Goal: Information Seeking & Learning: Find contact information

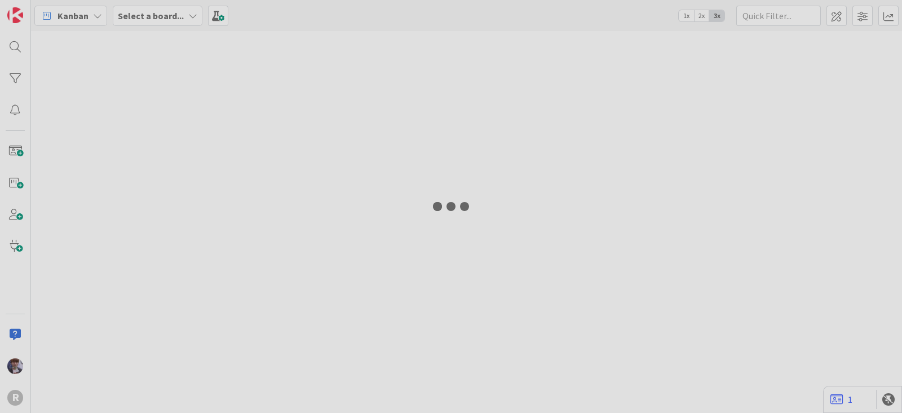
type input "run"
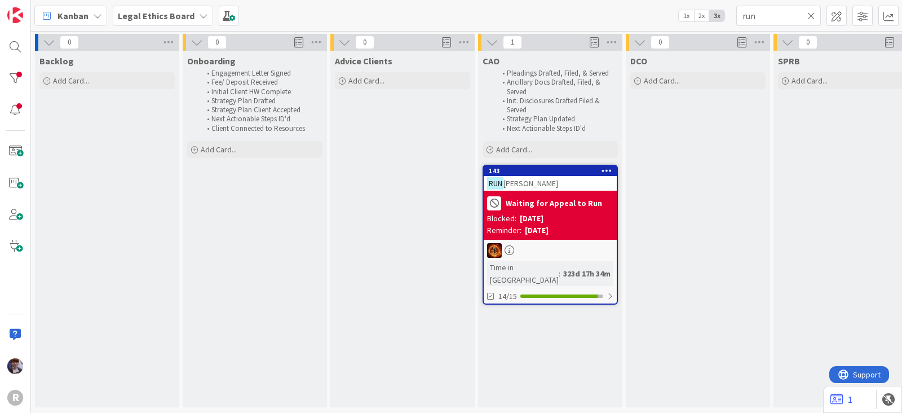
click at [90, 8] on div "Kanban" at bounding box center [70, 16] width 73 height 20
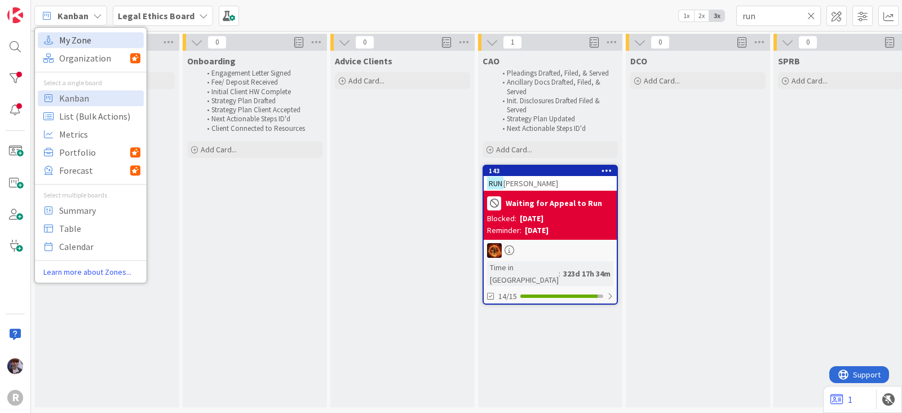
click at [85, 41] on span "My Zone" at bounding box center [99, 40] width 81 height 17
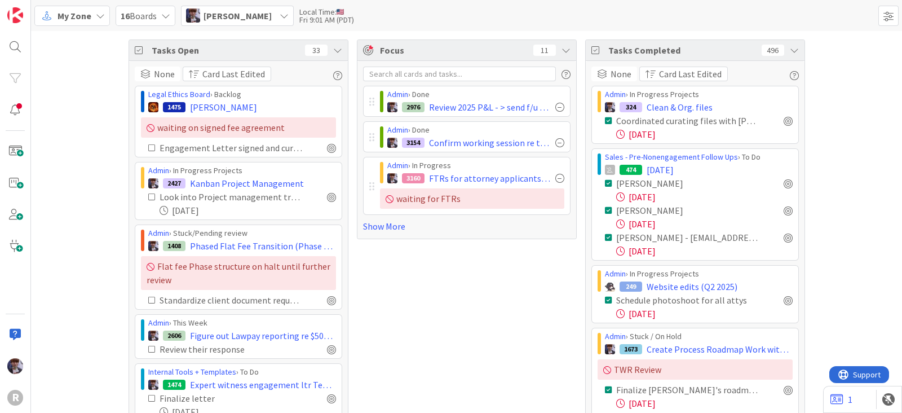
click at [335, 51] on icon at bounding box center [337, 50] width 9 height 9
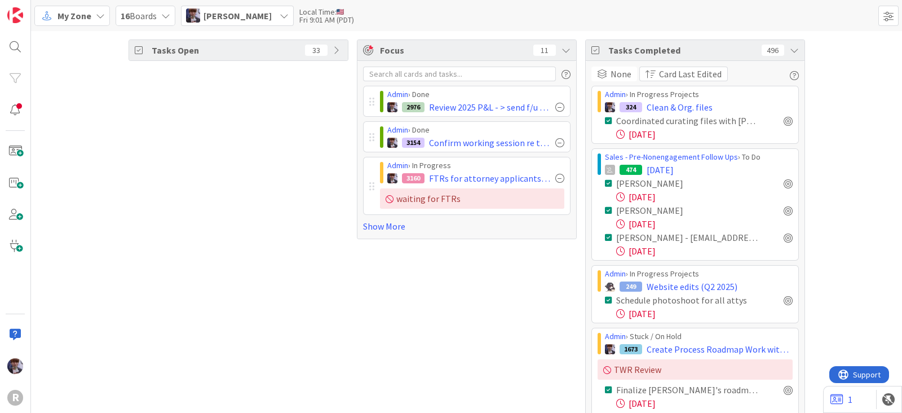
click at [794, 49] on div "Tasks Completed 496" at bounding box center [695, 50] width 219 height 21
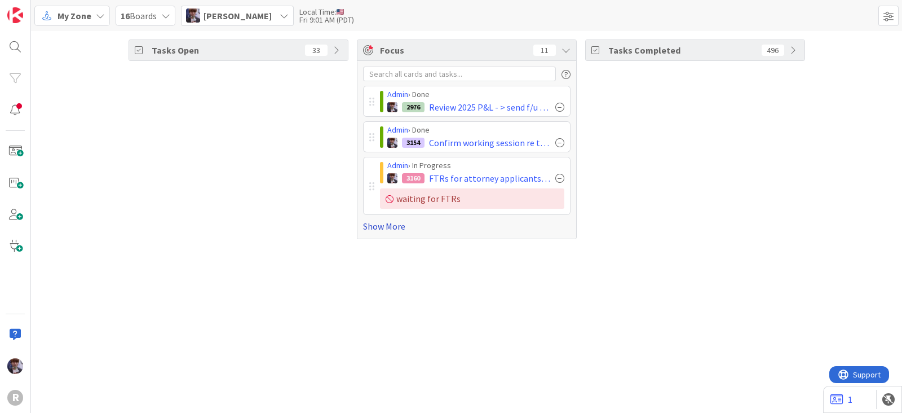
click at [387, 230] on link "Show More" at bounding box center [466, 226] width 207 height 14
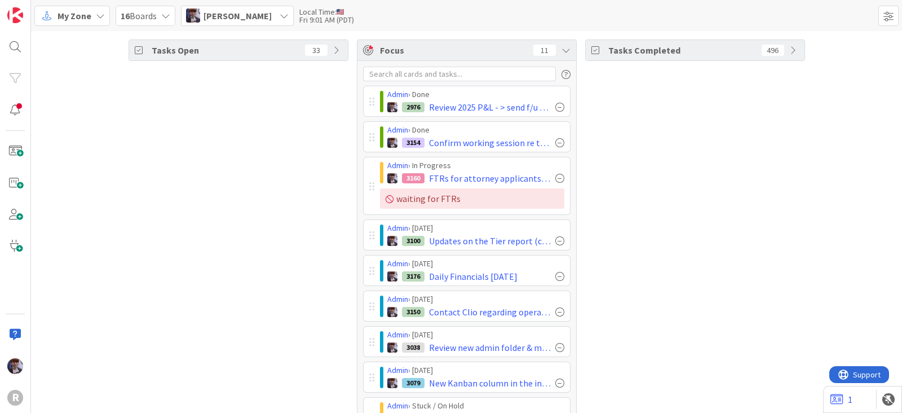
click at [249, 201] on div "Tasks Open 33" at bounding box center [239, 294] width 220 height 511
click at [284, 19] on div "Minka Laine Friesen" at bounding box center [237, 16] width 113 height 20
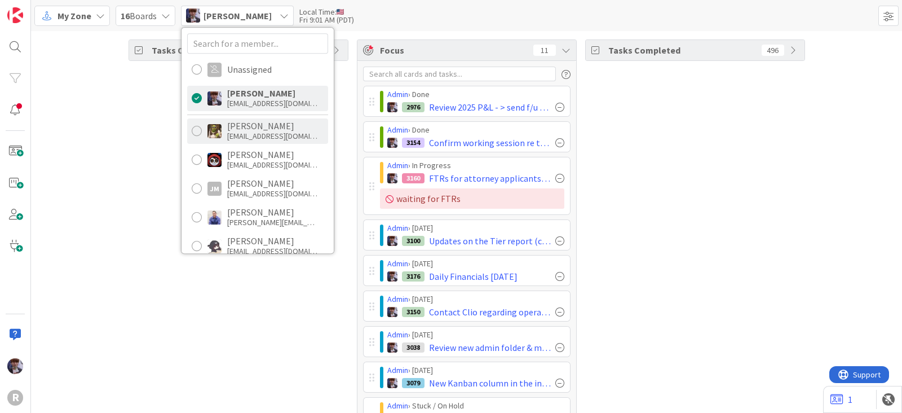
click at [259, 131] on div "dgines@reutercorbett.com" at bounding box center [272, 136] width 90 height 10
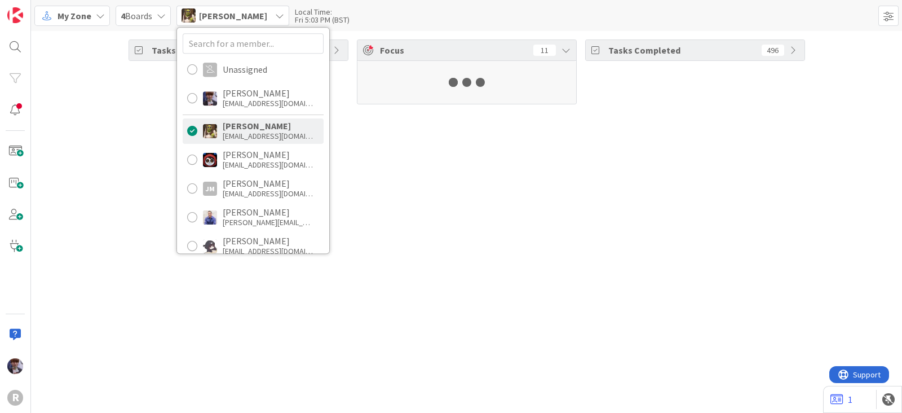
click at [160, 104] on div "Tasks Open 33" at bounding box center [239, 71] width 220 height 65
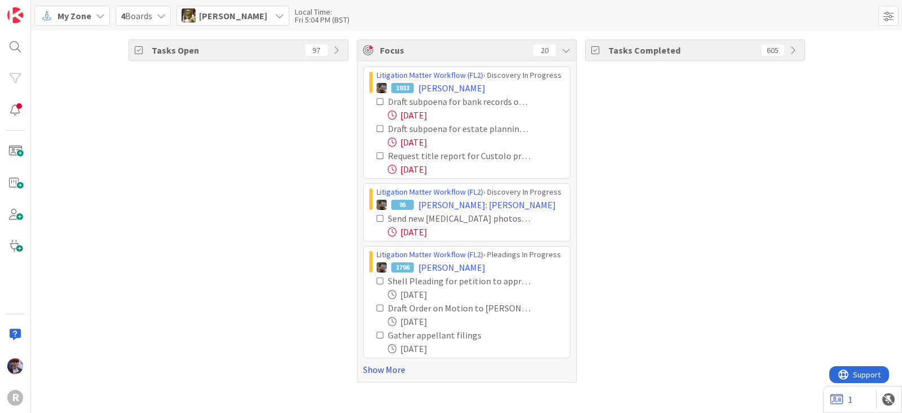
click at [381, 367] on link "Show More" at bounding box center [466, 369] width 207 height 14
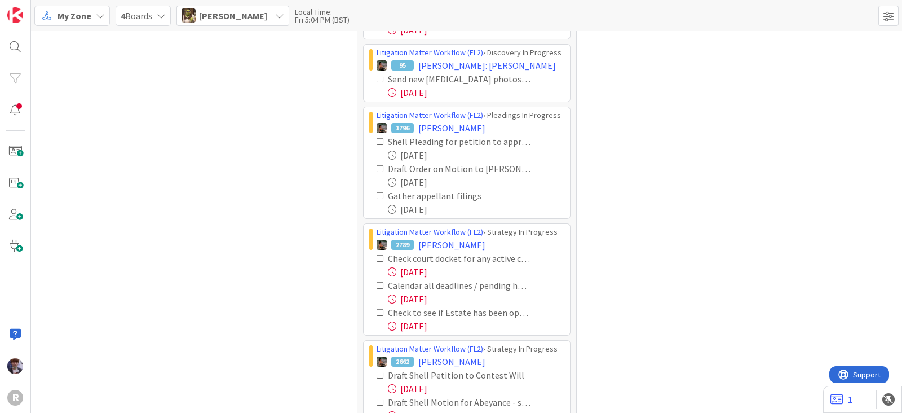
scroll to position [140, 0]
click at [377, 78] on icon at bounding box center [381, 78] width 8 height 8
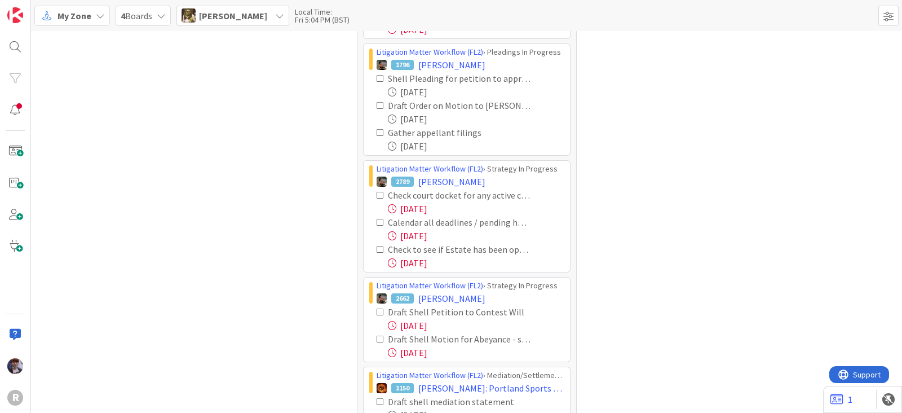
click at [377, 196] on icon at bounding box center [381, 195] width 8 height 8
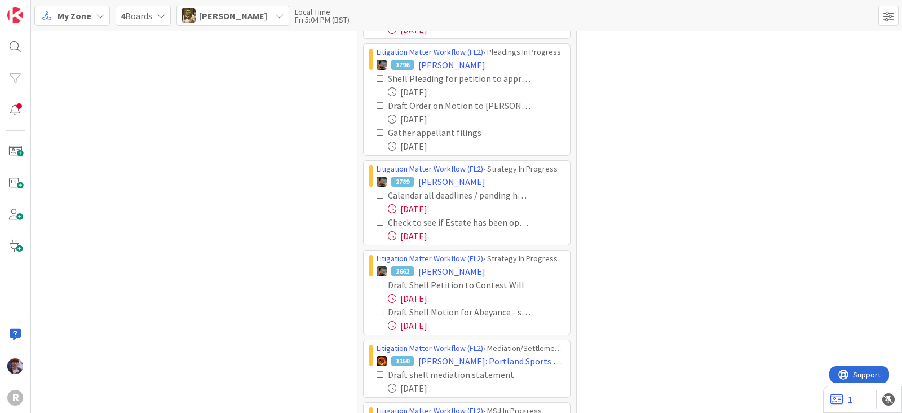
click at [377, 196] on icon at bounding box center [381, 195] width 8 height 8
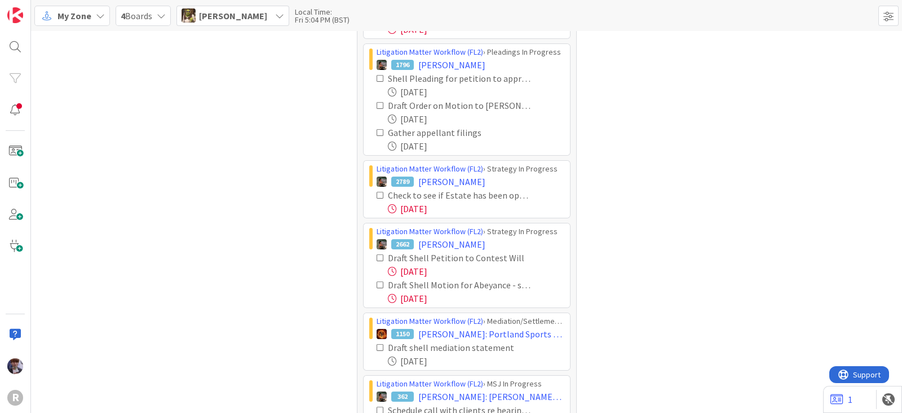
click at [377, 196] on icon at bounding box center [381, 195] width 8 height 8
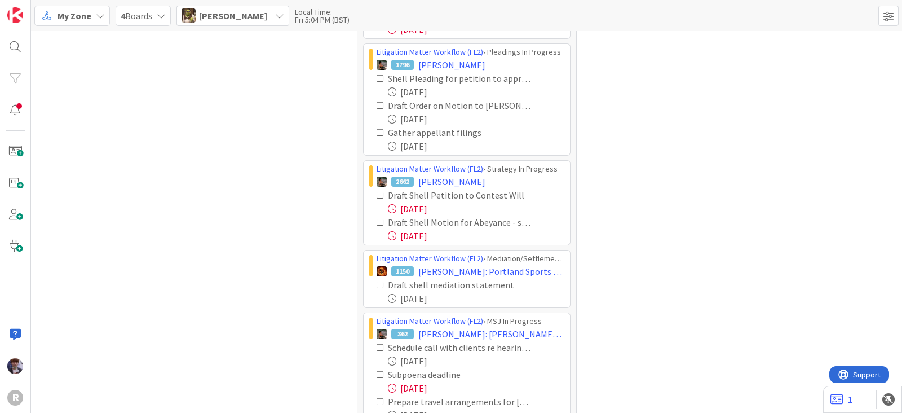
click at [377, 193] on icon at bounding box center [381, 195] width 8 height 8
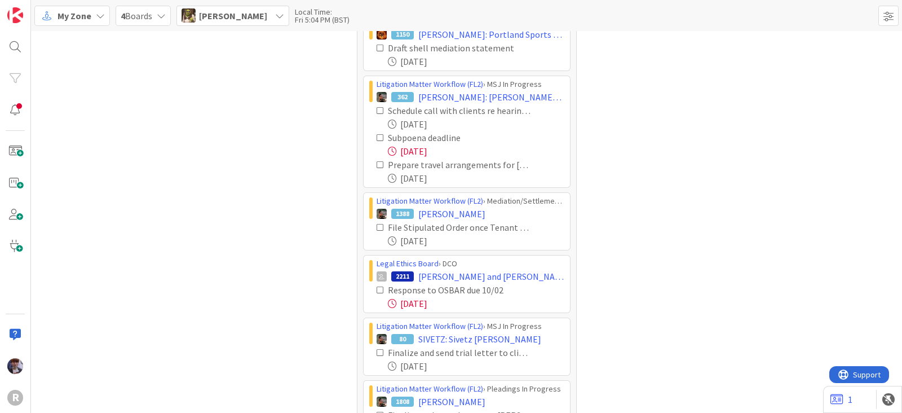
scroll to position [350, 0]
click at [377, 287] on icon at bounding box center [381, 290] width 8 height 8
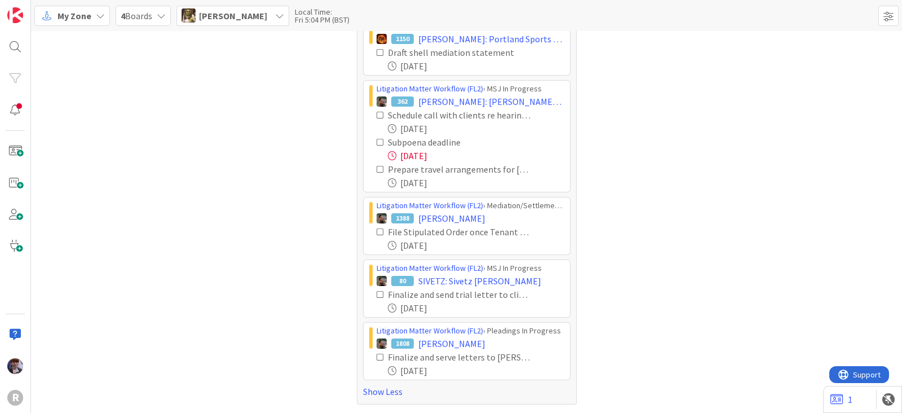
scroll to position [343, 0]
click at [248, 21] on span "Devine Gines" at bounding box center [233, 16] width 68 height 14
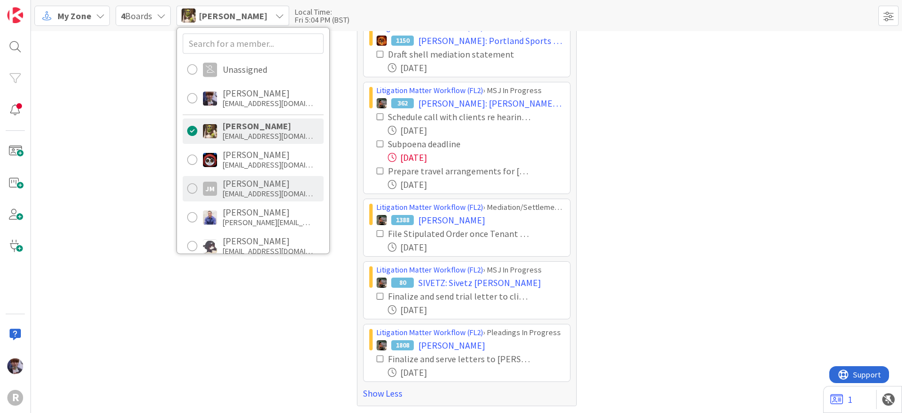
click at [242, 182] on div "Jeff Myers" at bounding box center [268, 183] width 90 height 10
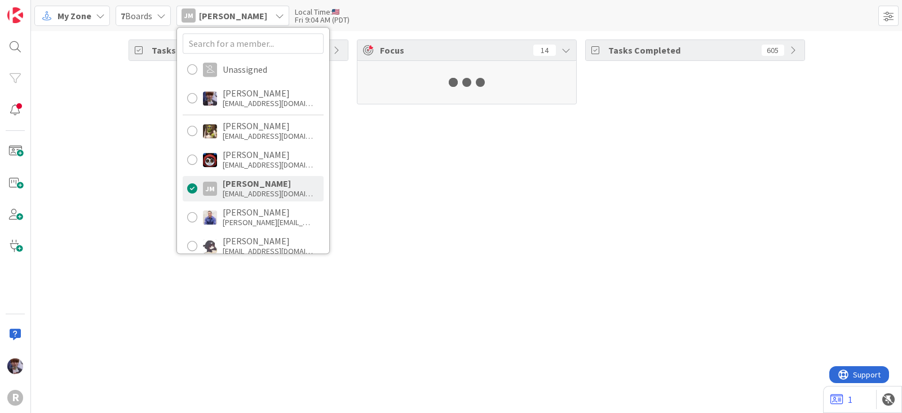
scroll to position [0, 0]
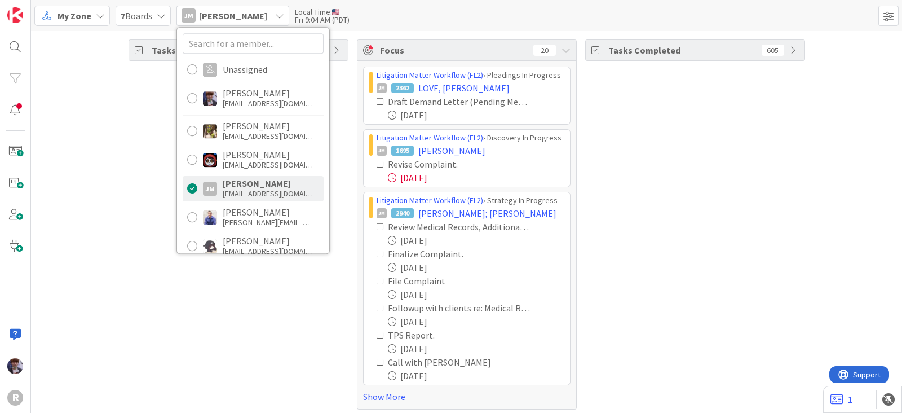
click at [149, 210] on div "Tasks Open 40" at bounding box center [239, 224] width 220 height 370
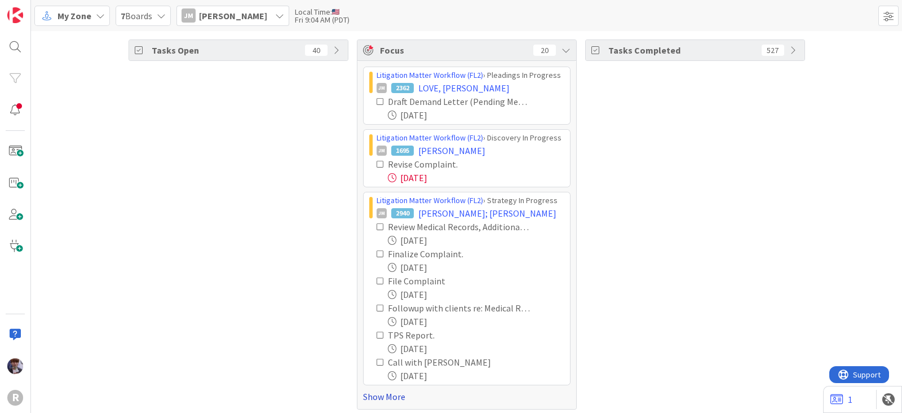
click at [375, 393] on link "Show More" at bounding box center [466, 397] width 207 height 14
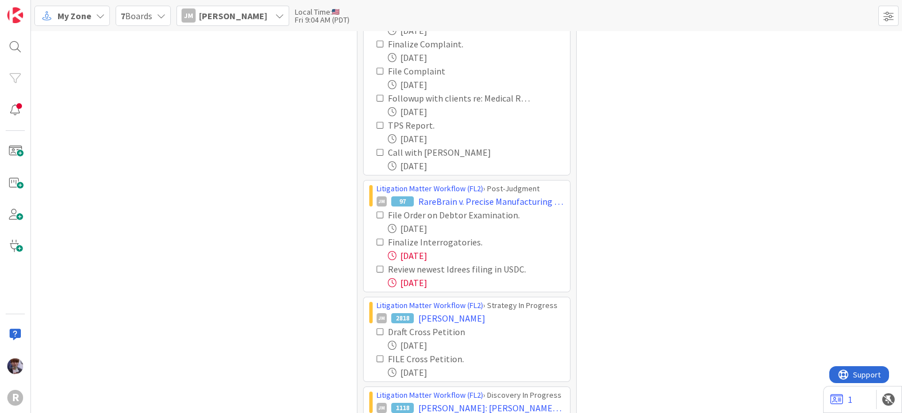
scroll to position [210, 0]
click at [377, 241] on icon at bounding box center [381, 241] width 8 height 8
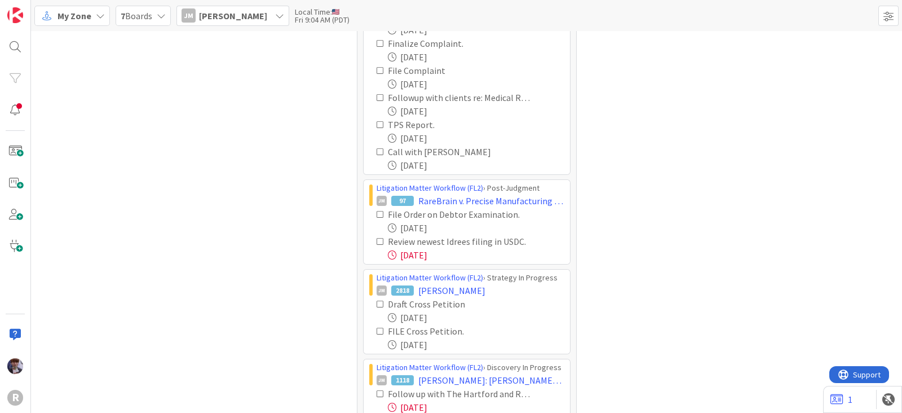
click at [377, 241] on icon at bounding box center [381, 241] width 8 height 8
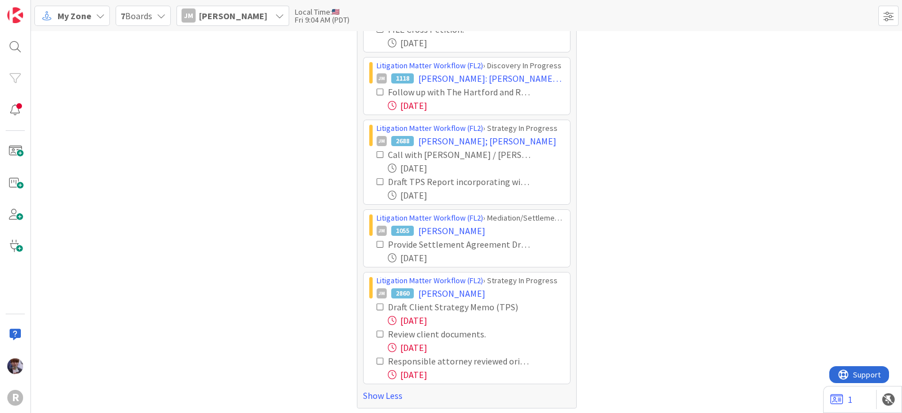
scroll to position [486, 0]
click at [377, 301] on icon at bounding box center [381, 305] width 8 height 8
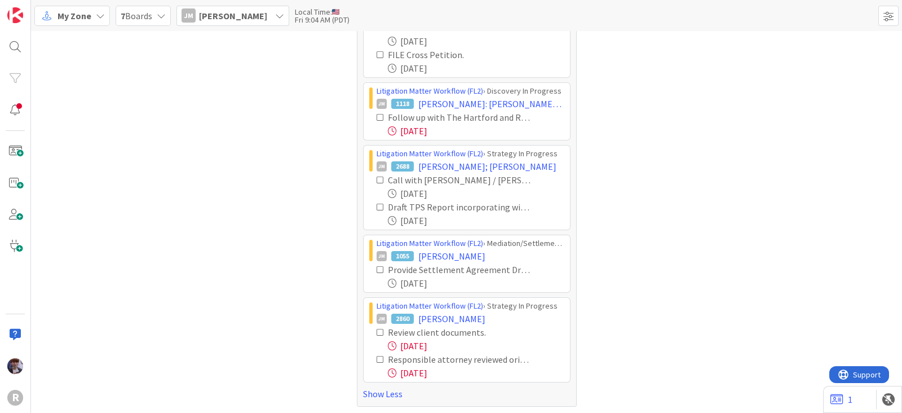
click at [377, 329] on icon at bounding box center [381, 332] width 8 height 8
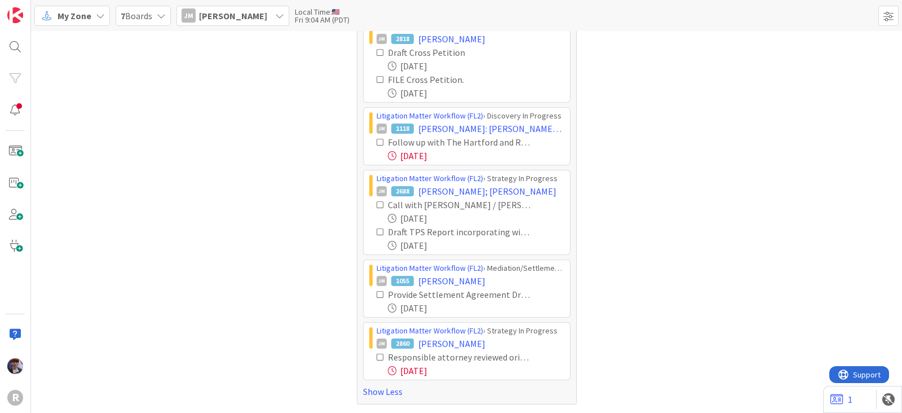
scroll to position [432, 0]
click at [377, 356] on icon at bounding box center [381, 359] width 8 height 8
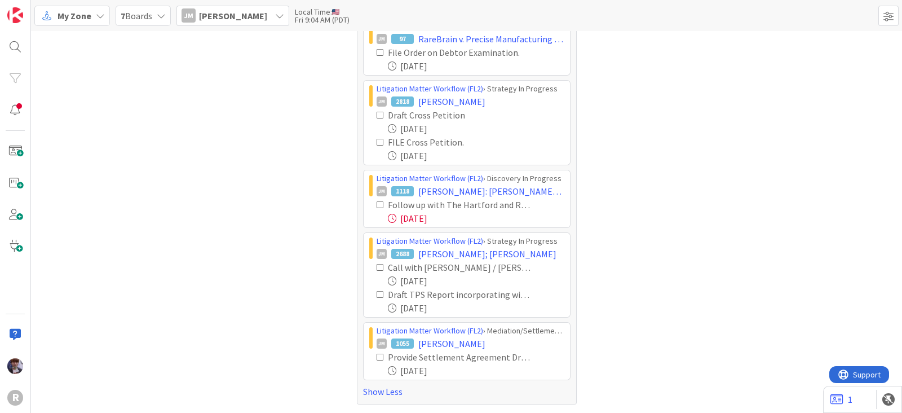
scroll to position [370, 0]
click at [377, 357] on icon at bounding box center [381, 359] width 8 height 8
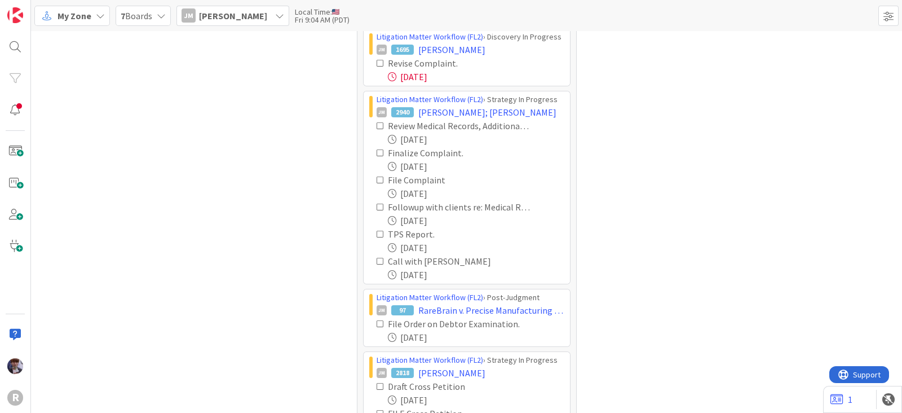
click at [275, 17] on icon at bounding box center [279, 15] width 9 height 9
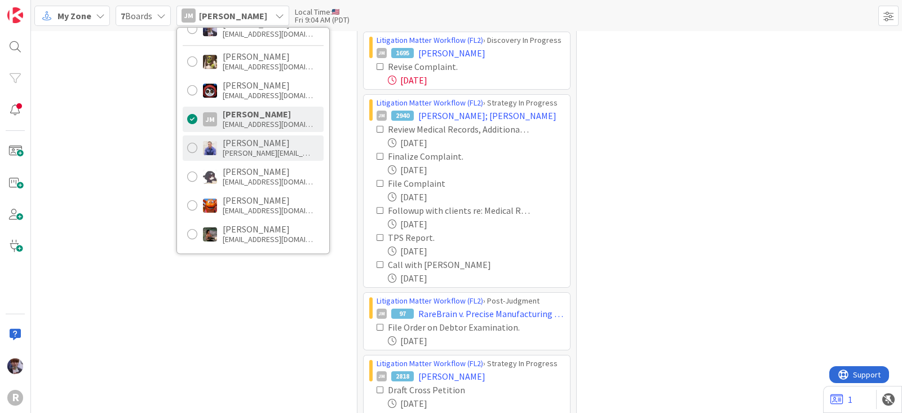
scroll to position [70, 0]
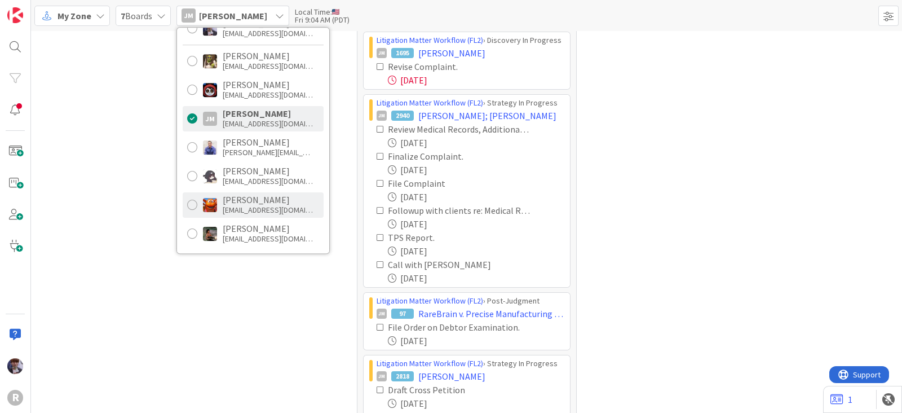
click at [242, 210] on div "kadams@reutercorbett.com" at bounding box center [268, 210] width 90 height 10
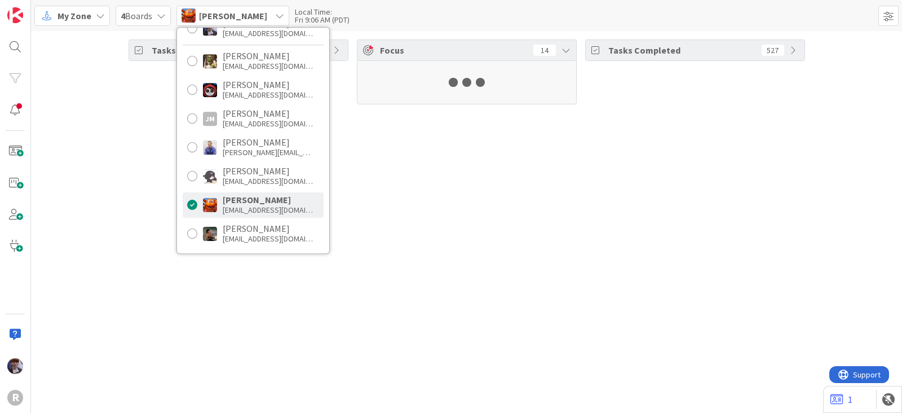
scroll to position [0, 0]
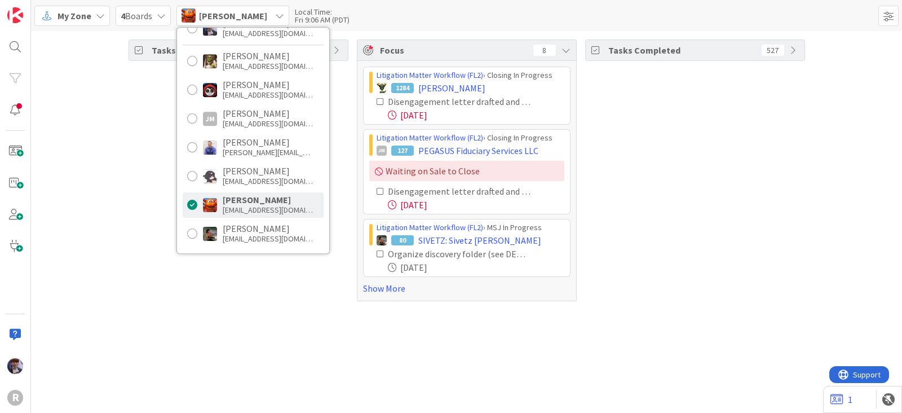
click at [138, 187] on div "Tasks Open 45" at bounding box center [239, 170] width 220 height 262
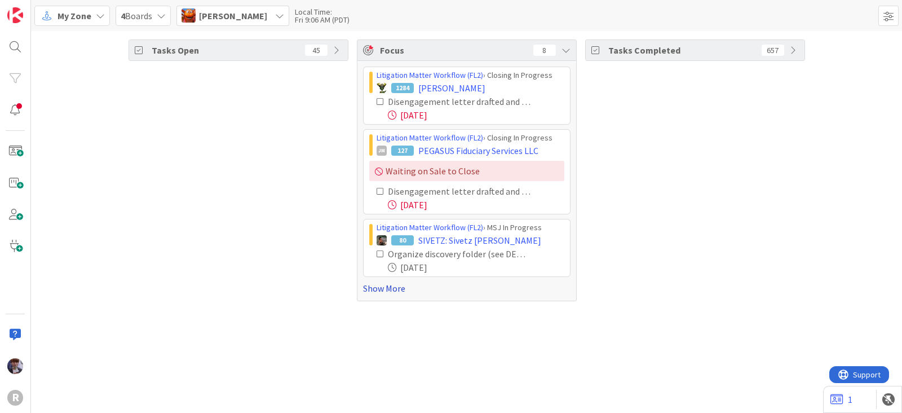
click at [370, 294] on link "Show More" at bounding box center [466, 288] width 207 height 14
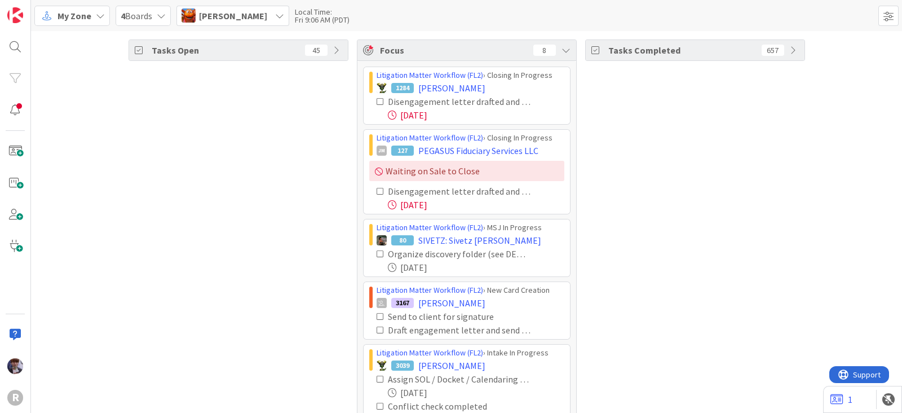
click at [377, 328] on icon at bounding box center [381, 330] width 8 height 8
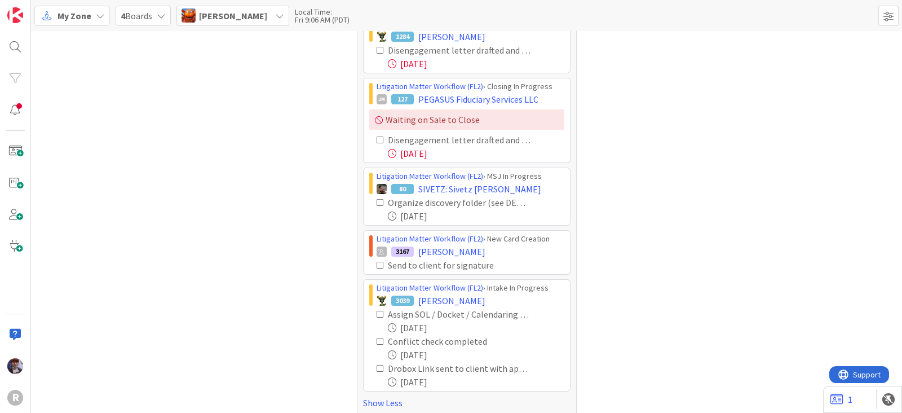
scroll to position [61, 0]
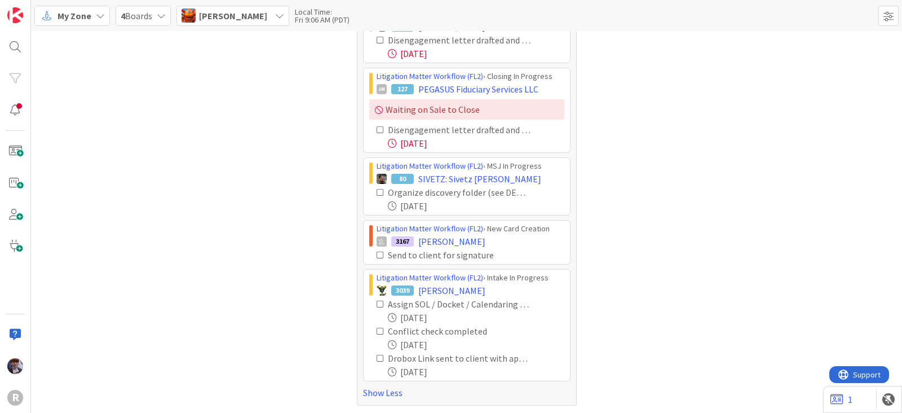
click at [377, 304] on icon at bounding box center [381, 304] width 8 height 8
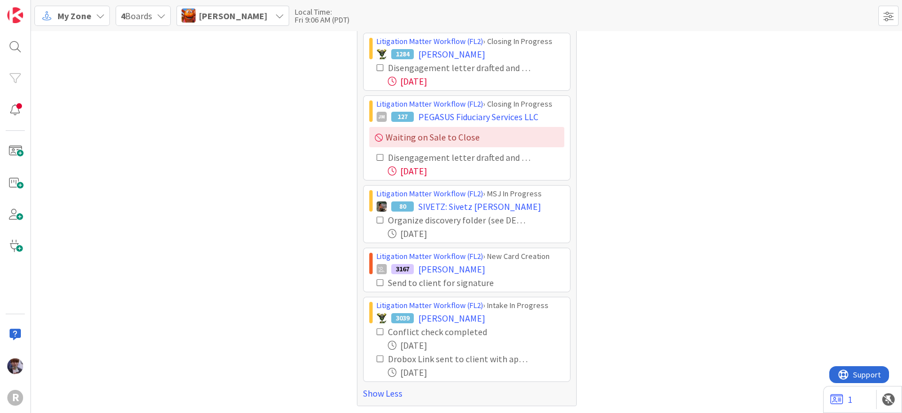
click at [377, 330] on icon at bounding box center [381, 332] width 8 height 8
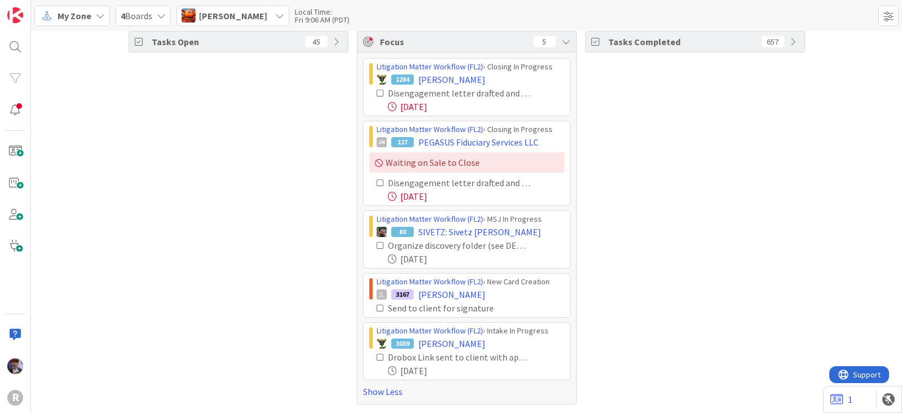
scroll to position [7, 0]
click at [377, 357] on icon at bounding box center [381, 358] width 8 height 8
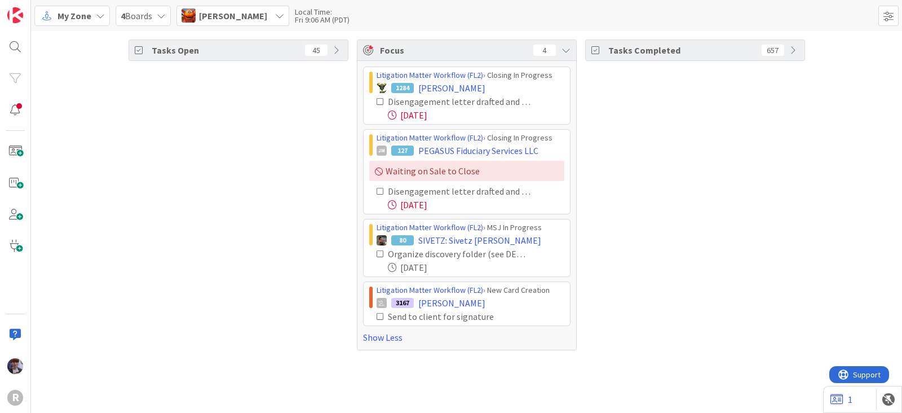
click at [343, 328] on div "Tasks Open 45" at bounding box center [239, 194] width 220 height 311
click at [246, 14] on span "Kiara Adams" at bounding box center [233, 16] width 68 height 14
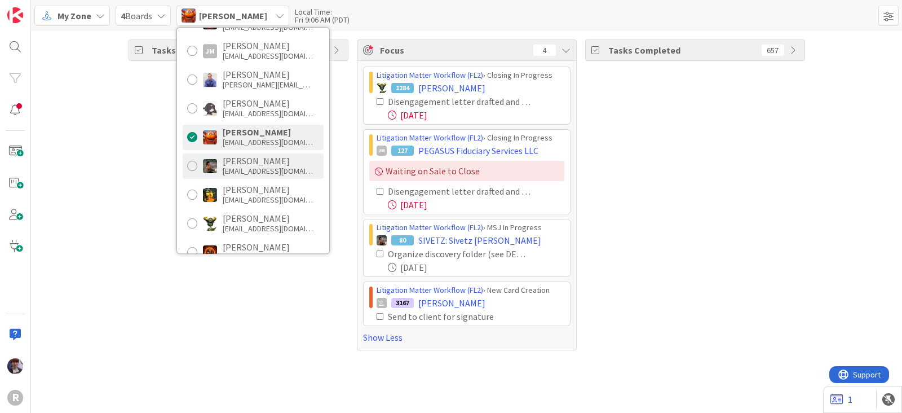
click at [249, 167] on div "mwhittington@reutercorbett.com" at bounding box center [268, 171] width 90 height 10
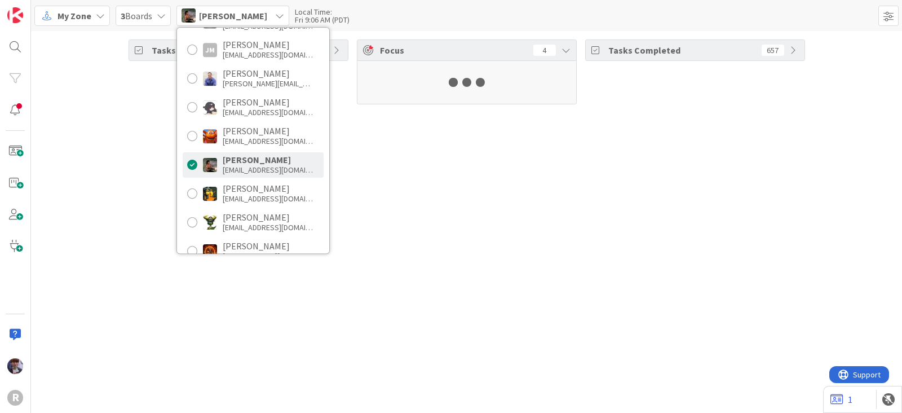
scroll to position [139, 0]
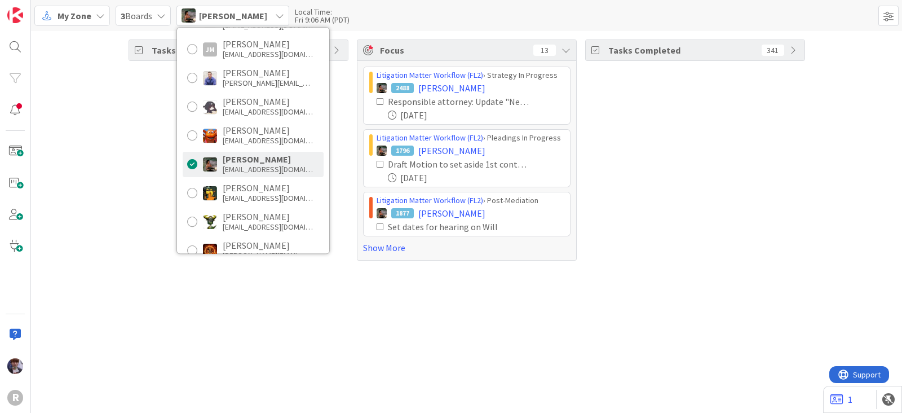
click at [160, 192] on div "Tasks Open 63" at bounding box center [239, 149] width 220 height 221
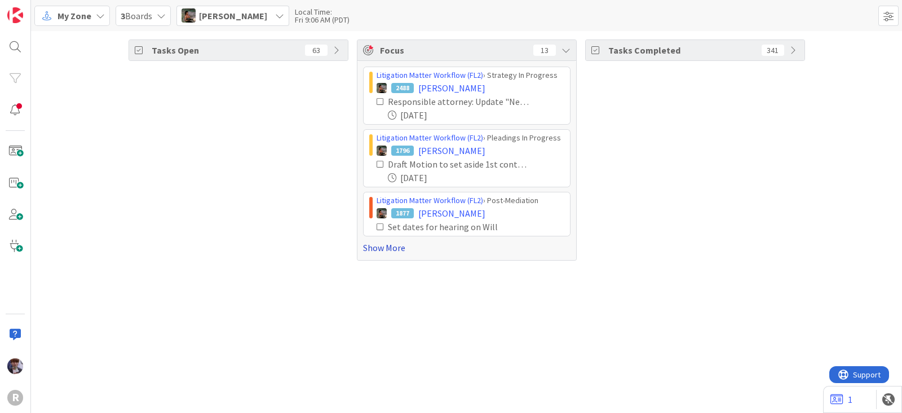
click at [389, 244] on link "Show More" at bounding box center [466, 248] width 207 height 14
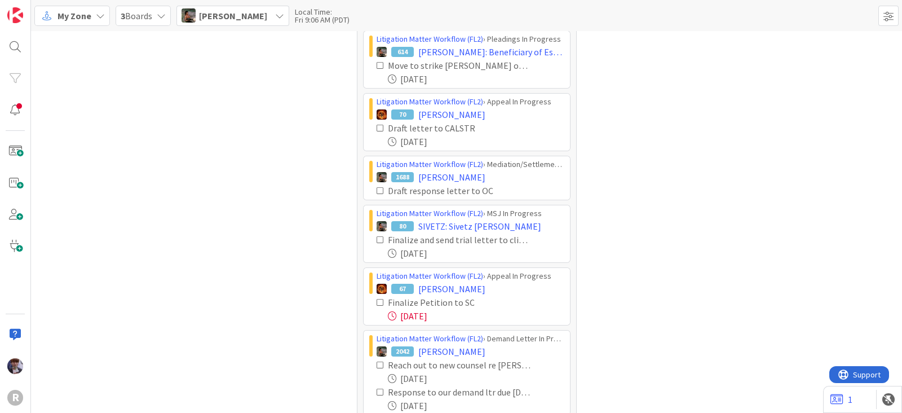
scroll to position [211, 0]
click at [377, 298] on icon at bounding box center [381, 302] width 8 height 8
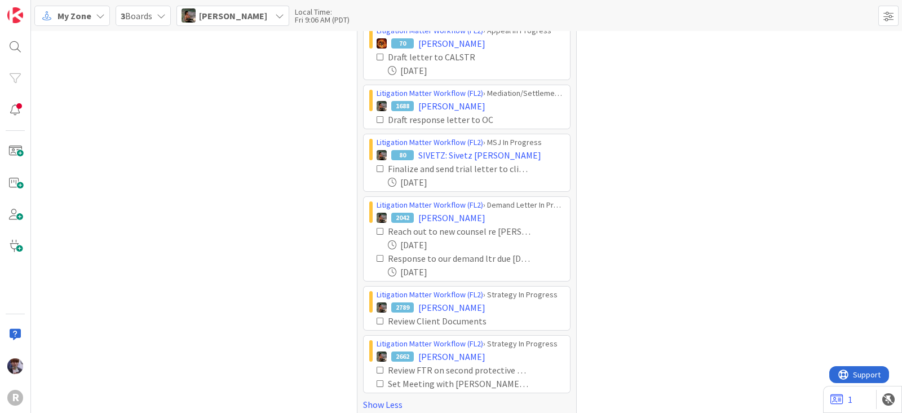
scroll to position [292, 0]
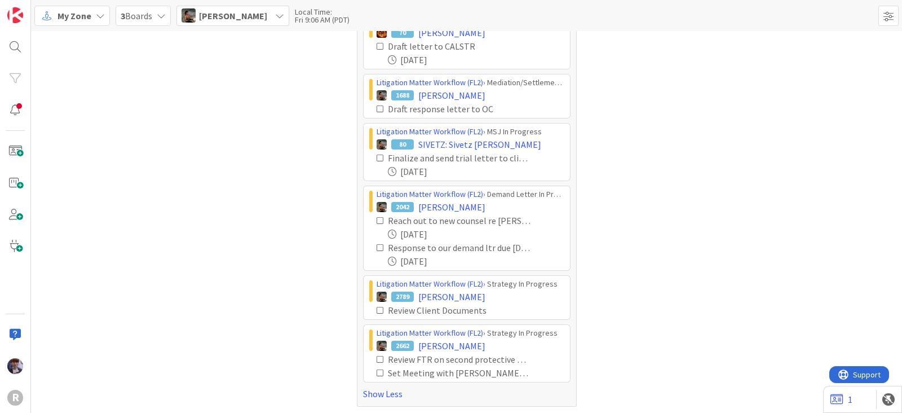
click at [259, 18] on span "Max Whittington" at bounding box center [233, 16] width 68 height 14
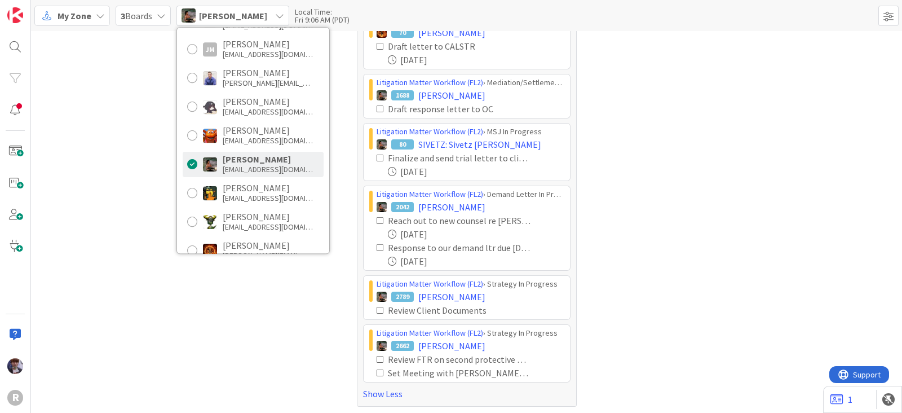
click at [327, 327] on div "Tasks Open 63" at bounding box center [239, 76] width 220 height 659
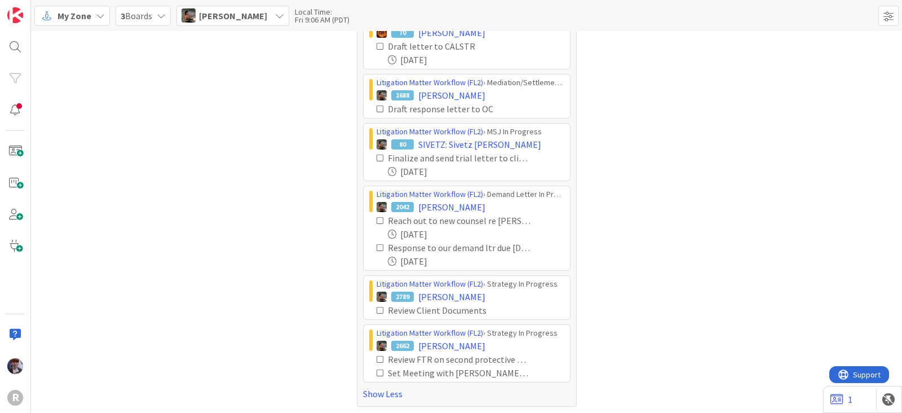
click at [377, 308] on icon at bounding box center [381, 310] width 8 height 8
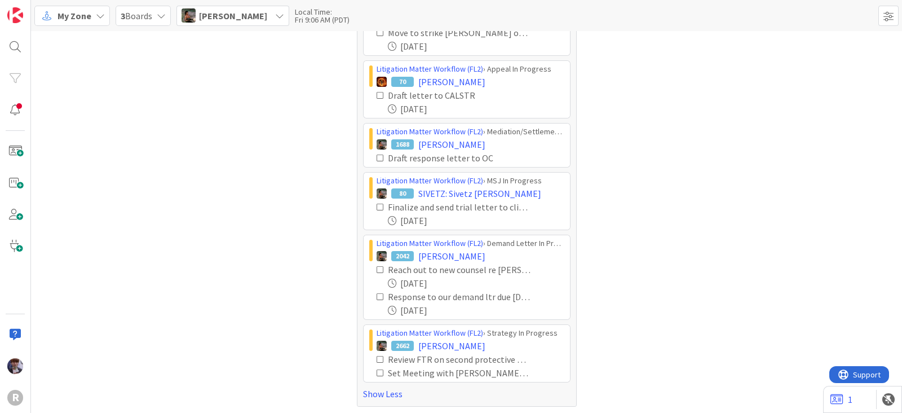
click at [377, 355] on icon at bounding box center [381, 359] width 8 height 8
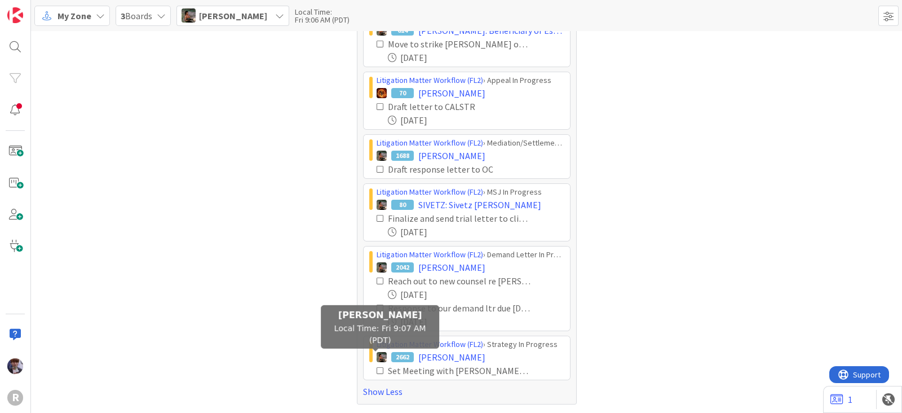
scroll to position [229, 0]
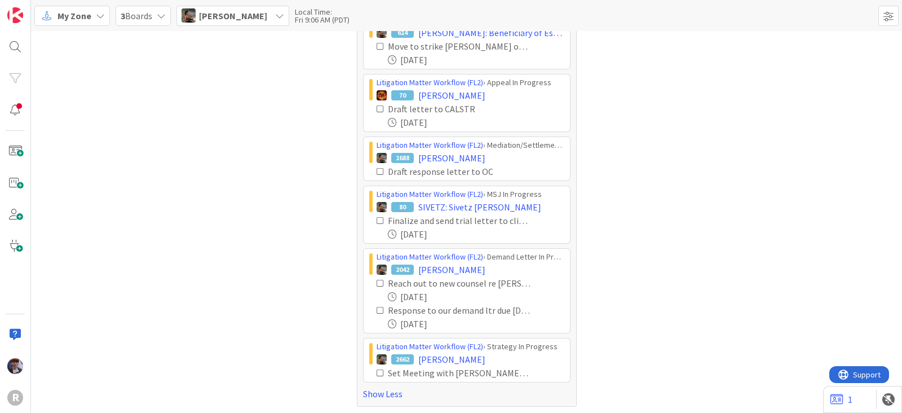
click at [377, 369] on icon at bounding box center [381, 373] width 8 height 8
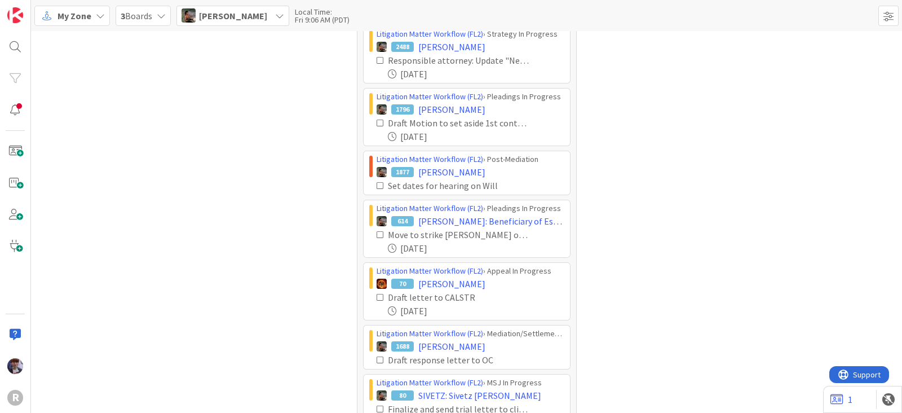
scroll to position [40, 0]
click at [254, 15] on span "Max Whittington" at bounding box center [233, 16] width 68 height 14
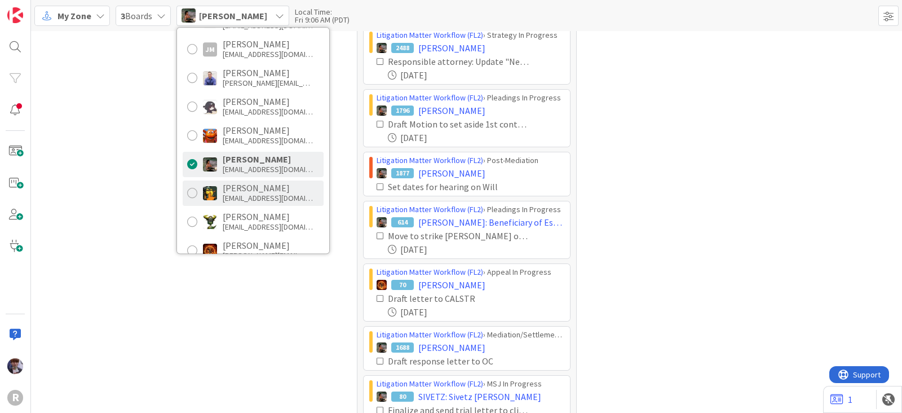
click at [255, 180] on div "Michael Robb mrobb@reutercorbett.com" at bounding box center [253, 192] width 141 height 25
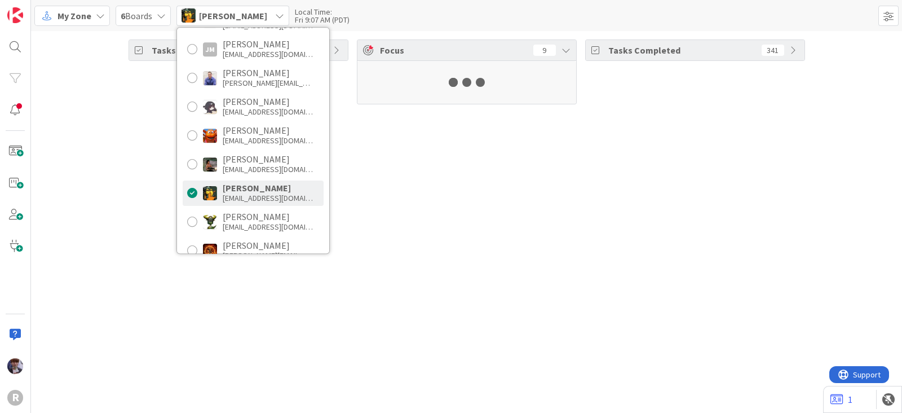
scroll to position [0, 0]
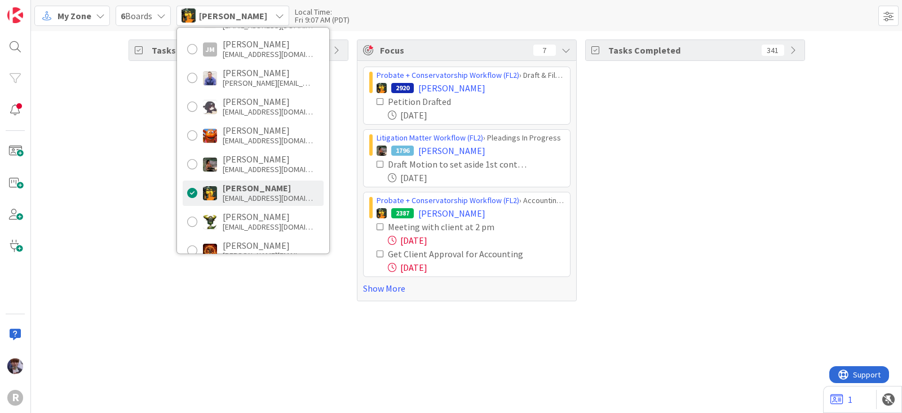
click at [91, 169] on div "Tasks Open 80 Focus 7 Probate + Conservatorship Workflow (FL2) › Draft & File P…" at bounding box center [466, 170] width 871 height 278
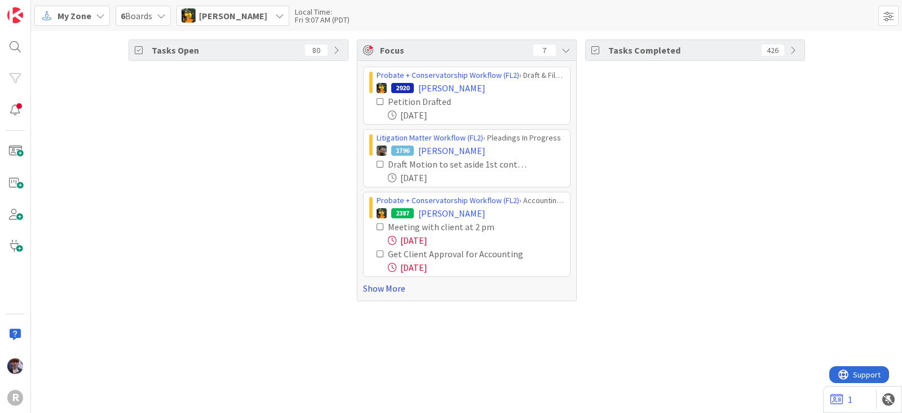
click at [365, 291] on link "Show More" at bounding box center [466, 288] width 207 height 14
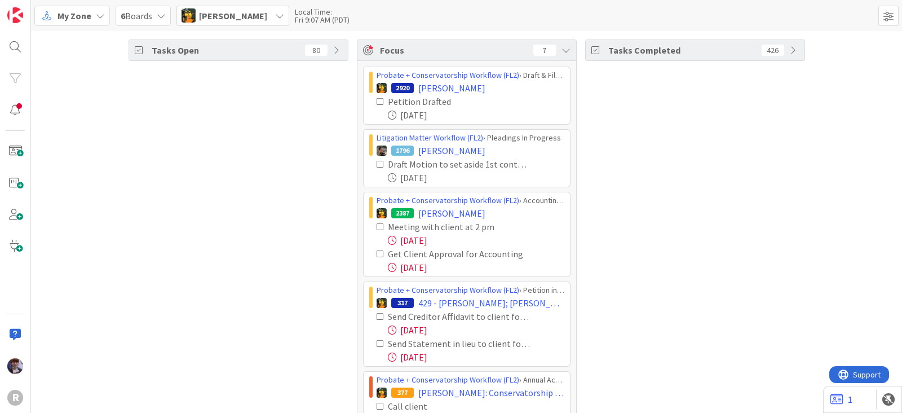
click at [377, 227] on icon at bounding box center [381, 227] width 8 height 8
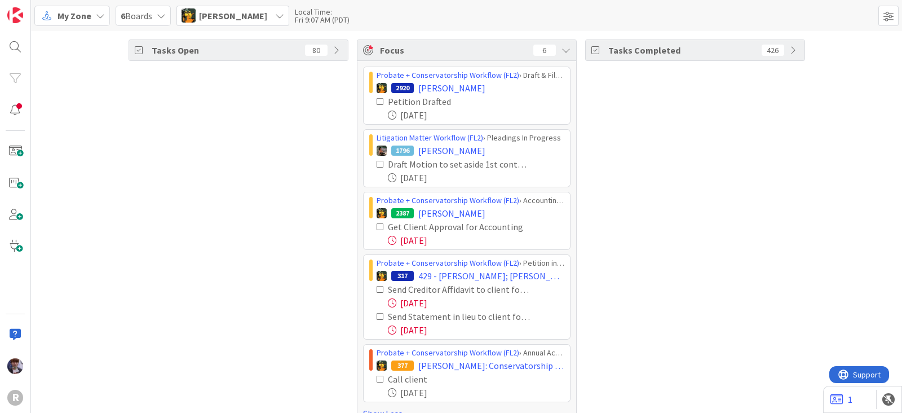
click at [377, 227] on icon at bounding box center [381, 227] width 8 height 8
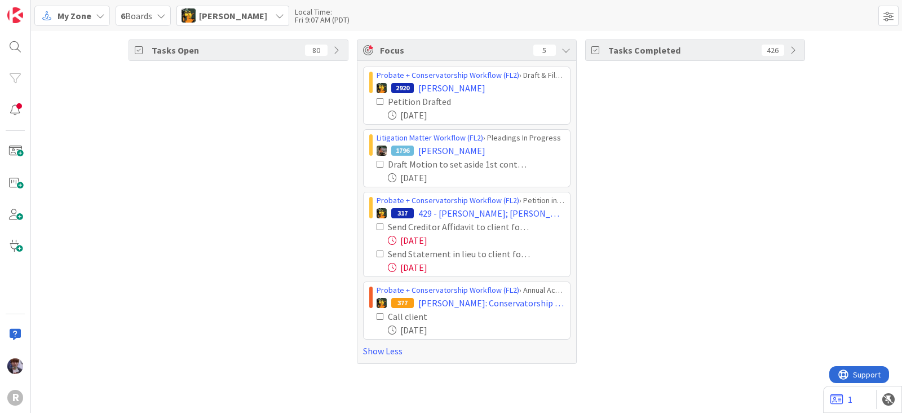
click at [378, 225] on icon at bounding box center [381, 227] width 8 height 8
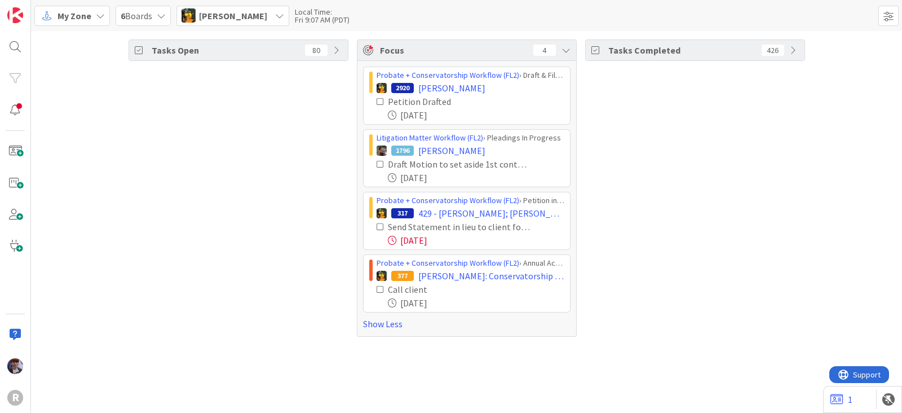
click at [380, 228] on icon at bounding box center [381, 227] width 8 height 8
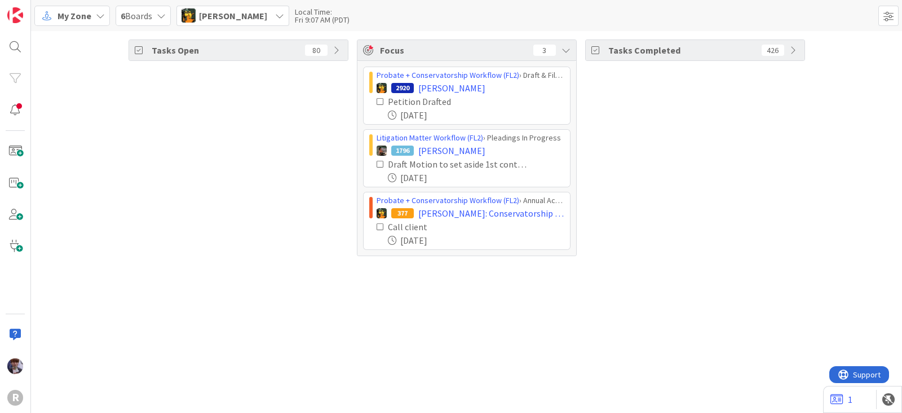
click at [256, 23] on div "Michael Robb" at bounding box center [232, 16] width 113 height 20
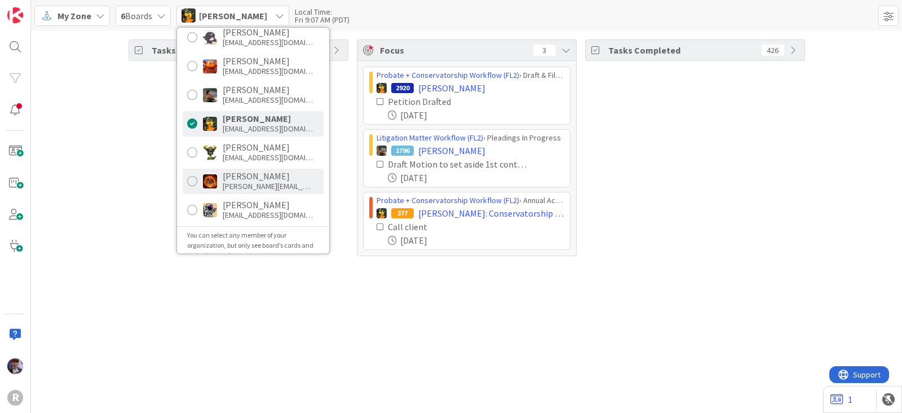
scroll to position [209, 0]
drag, startPoint x: 227, startPoint y: 157, endPoint x: 222, endPoint y: 193, distance: 36.4
click at [222, 193] on div "Unassigned Minka Laine Friesen mfriesen@reutercorbett.com Devine Gines dgines@r…" at bounding box center [253, 140] width 152 height 225
click at [222, 183] on div "Ted Reuter treuter@reutercorbett.com" at bounding box center [253, 180] width 141 height 25
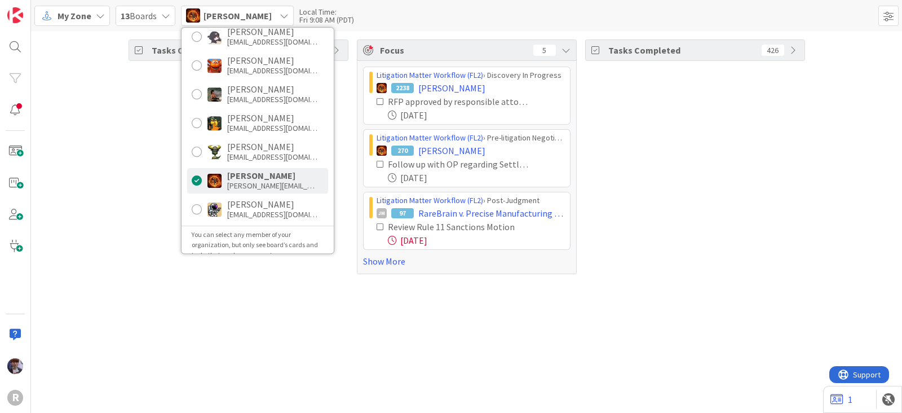
click at [138, 176] on div "Tasks Open 67" at bounding box center [239, 156] width 220 height 235
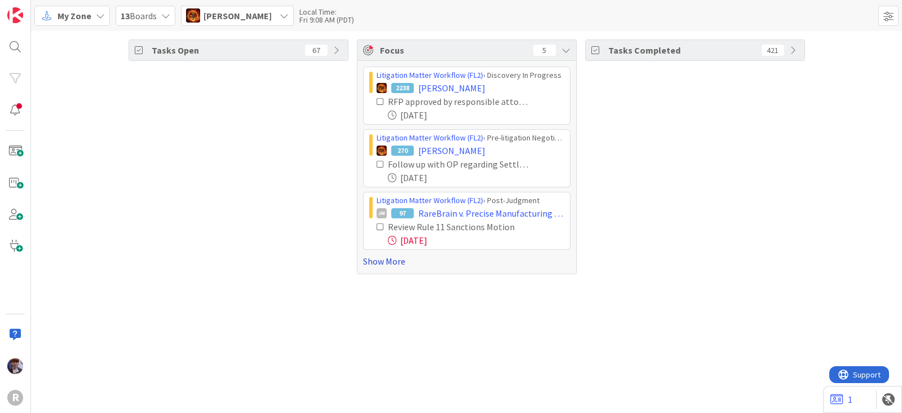
click at [369, 261] on link "Show More" at bounding box center [466, 261] width 207 height 14
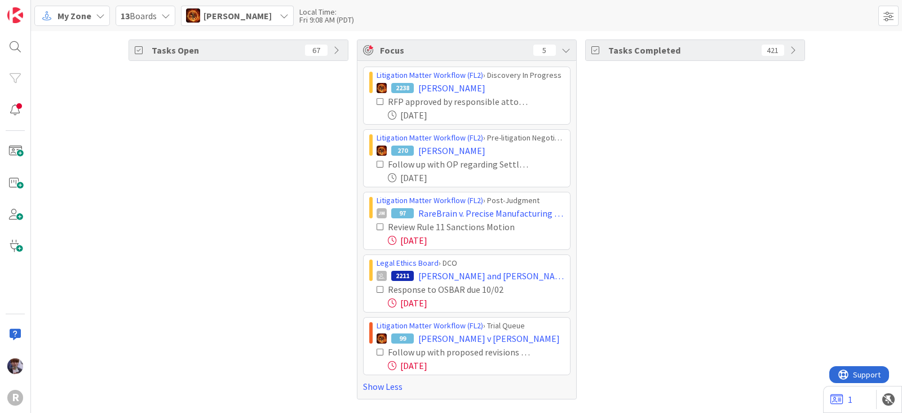
click at [378, 282] on div "Response to OSBAR due 10/02" at bounding box center [471, 289] width 188 height 14
click at [377, 285] on icon at bounding box center [381, 289] width 8 height 8
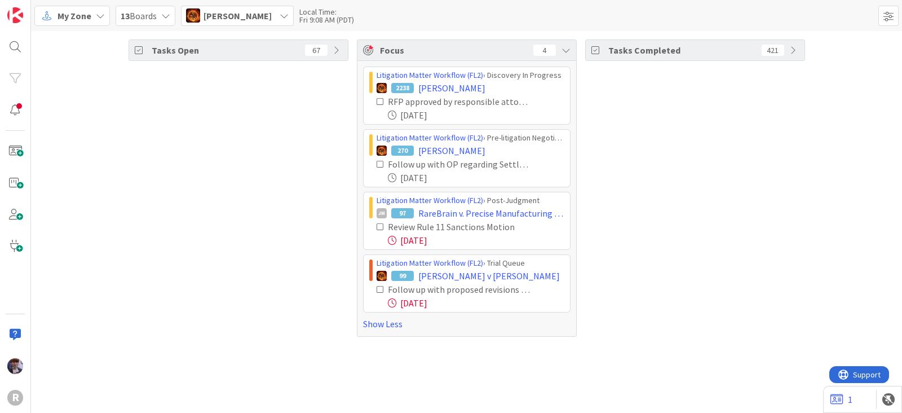
click at [254, 20] on div "Ted Reuter" at bounding box center [237, 16] width 113 height 20
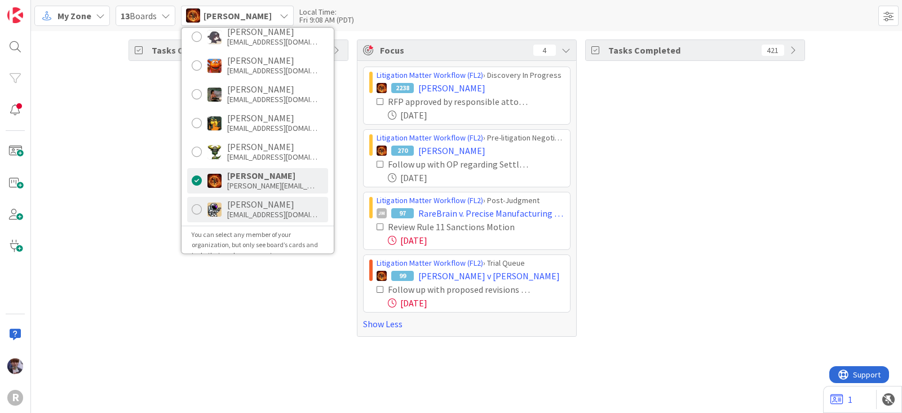
click at [257, 207] on div "Tyler McDonald" at bounding box center [272, 204] width 90 height 10
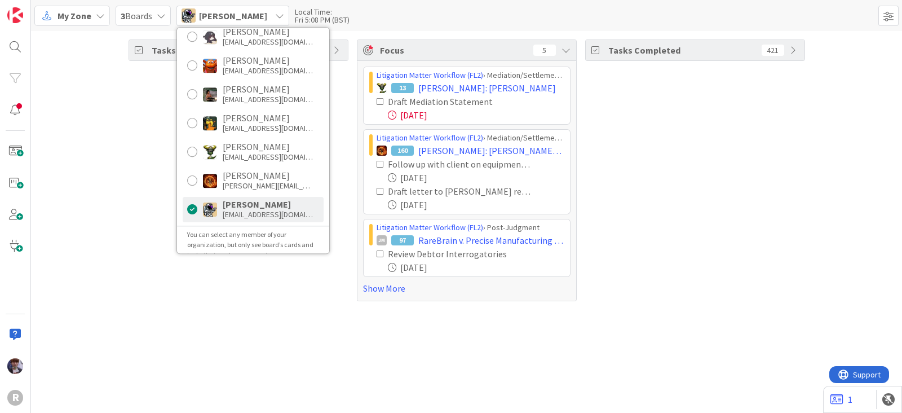
click at [163, 227] on div "Tasks Open 26" at bounding box center [239, 170] width 220 height 262
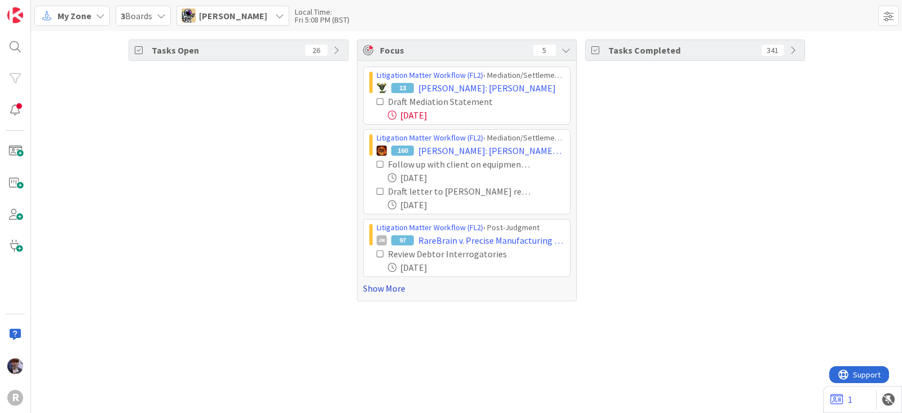
click at [369, 285] on link "Show More" at bounding box center [466, 288] width 207 height 14
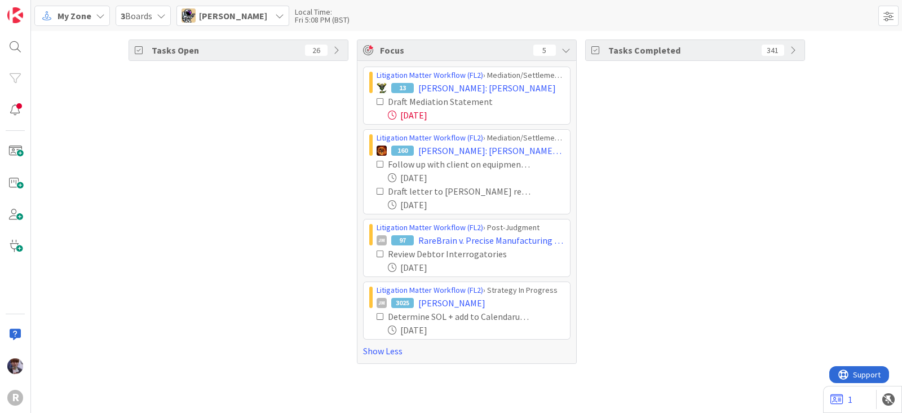
click at [379, 162] on icon at bounding box center [381, 164] width 8 height 8
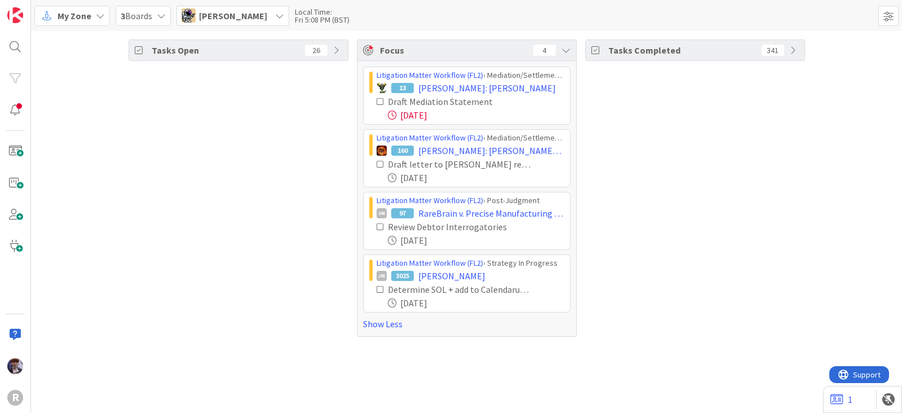
click at [377, 225] on icon at bounding box center [381, 227] width 8 height 8
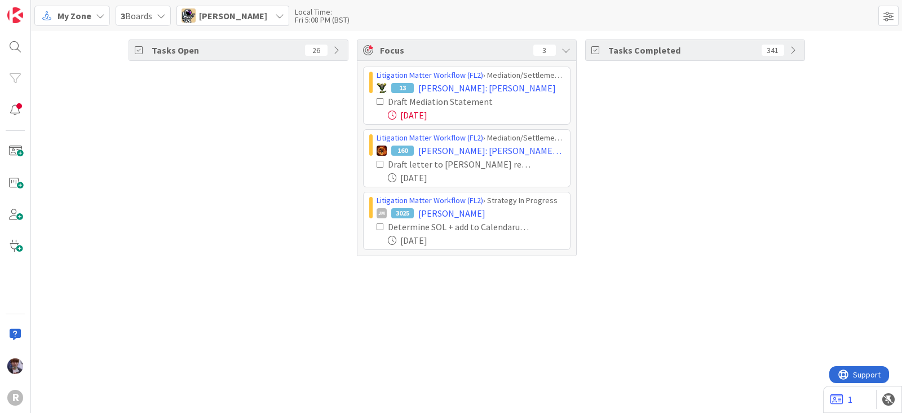
click at [378, 224] on icon at bounding box center [381, 227] width 8 height 8
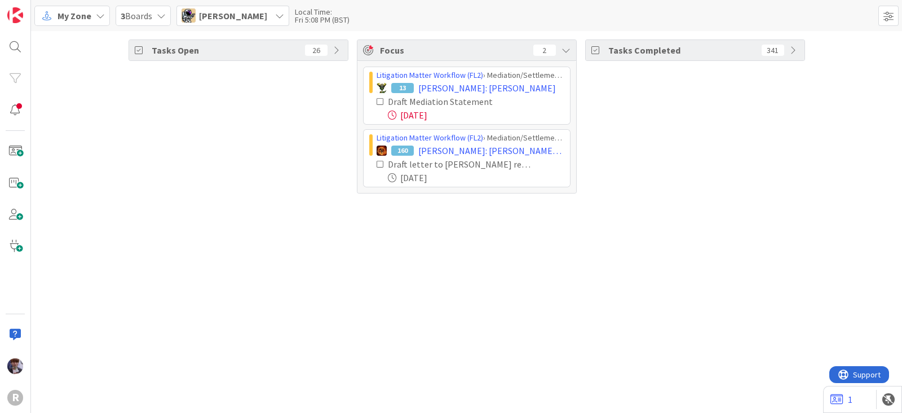
click at [276, 21] on div "Tyler McDonald" at bounding box center [232, 16] width 113 height 20
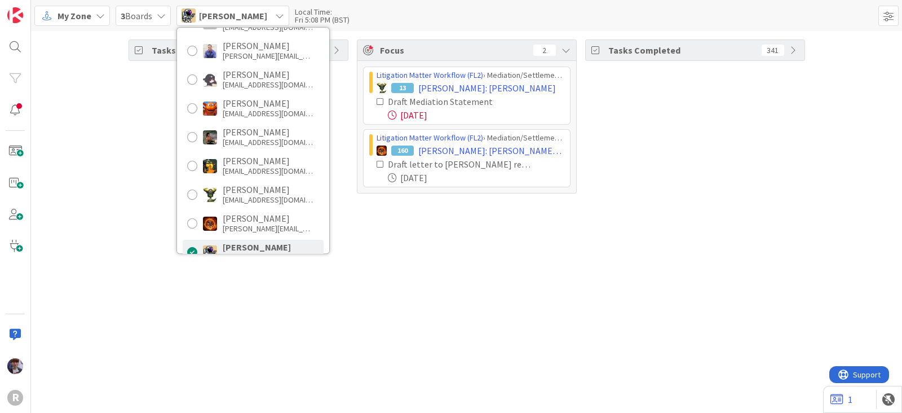
scroll to position [0, 0]
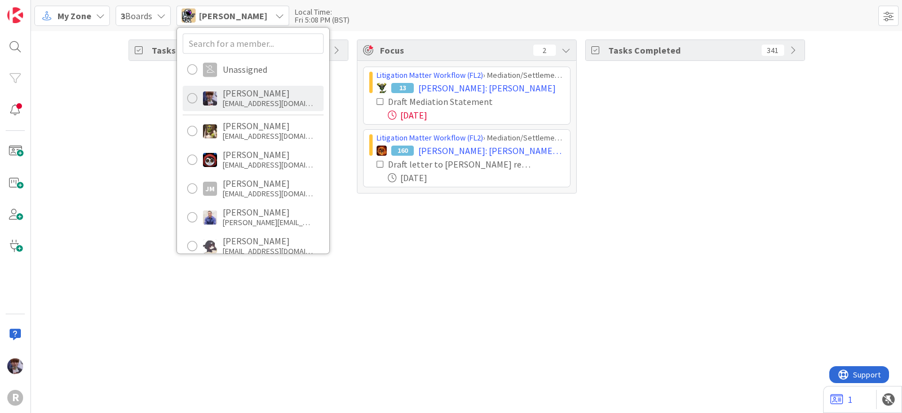
click at [249, 98] on div "mfriesen@reutercorbett.com" at bounding box center [268, 103] width 90 height 10
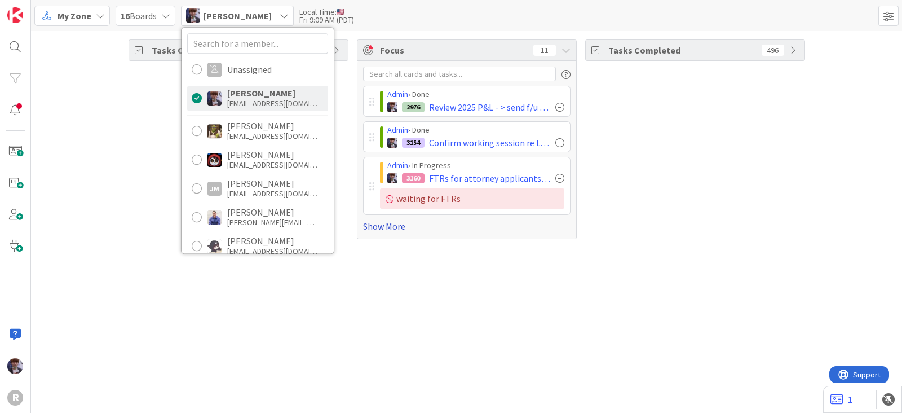
click at [396, 231] on link "Show More" at bounding box center [466, 226] width 207 height 14
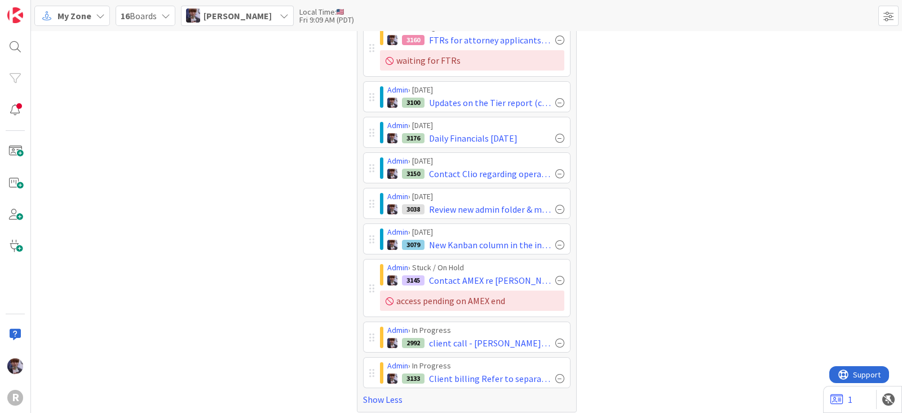
scroll to position [139, 0]
click at [294, 311] on div "Tasks Open 33" at bounding box center [239, 156] width 220 height 511
click at [282, 295] on div "Tasks Open 33" at bounding box center [239, 156] width 220 height 511
click at [254, 300] on div "Tasks Open 33" at bounding box center [239, 156] width 220 height 511
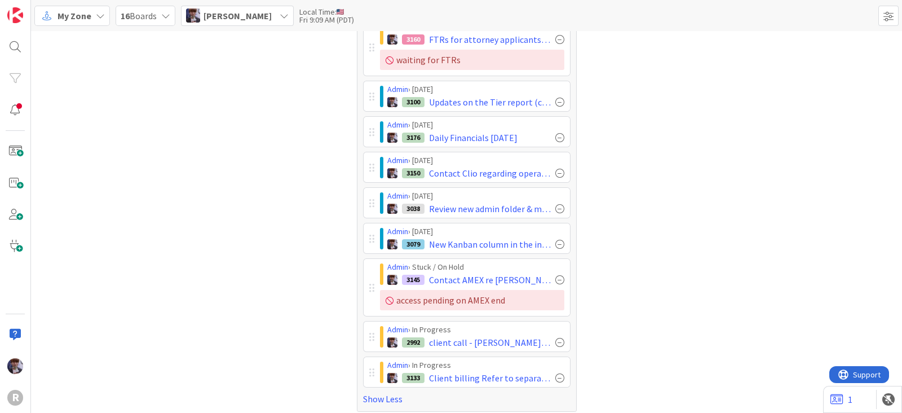
click at [230, 217] on div "Tasks Open 33" at bounding box center [239, 156] width 220 height 511
click at [141, 177] on div "Tasks Open 33" at bounding box center [239, 156] width 220 height 511
